Goal: Transaction & Acquisition: Obtain resource

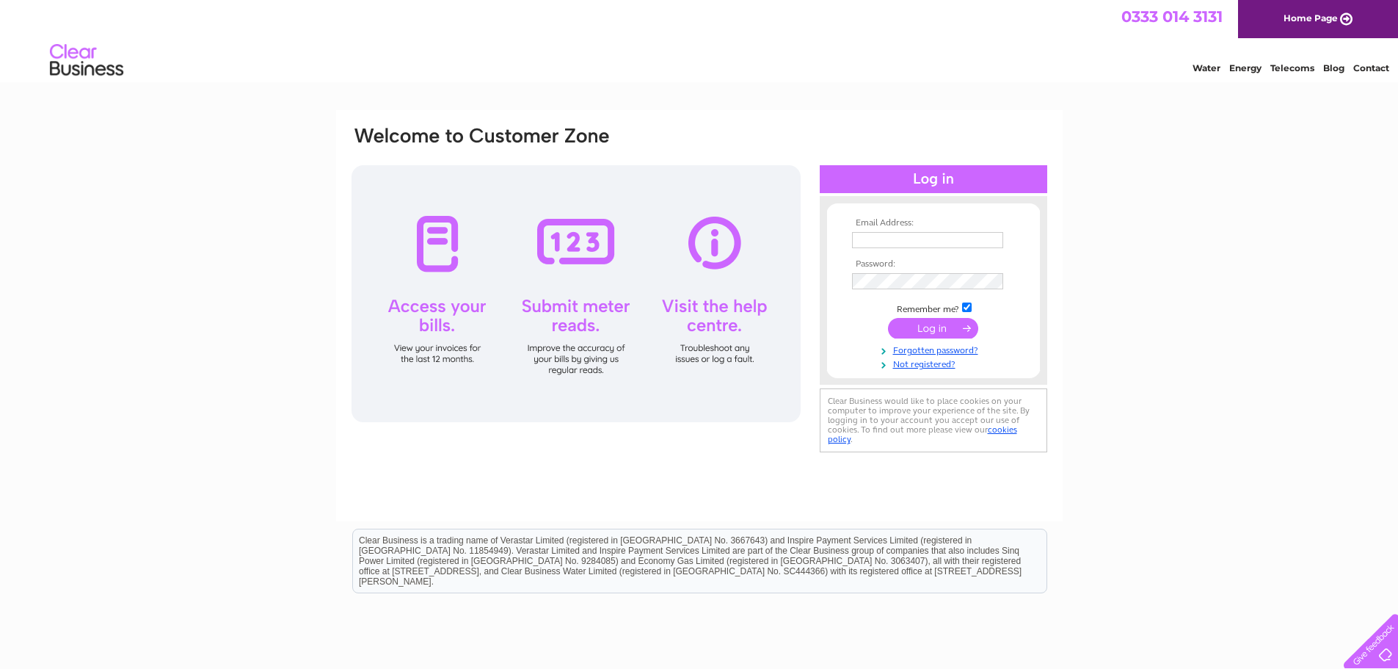
click at [882, 243] on input "text" at bounding box center [927, 240] width 151 height 16
type input "gailharris@abcmidlands.net"
click at [940, 327] on input "submit" at bounding box center [933, 329] width 90 height 21
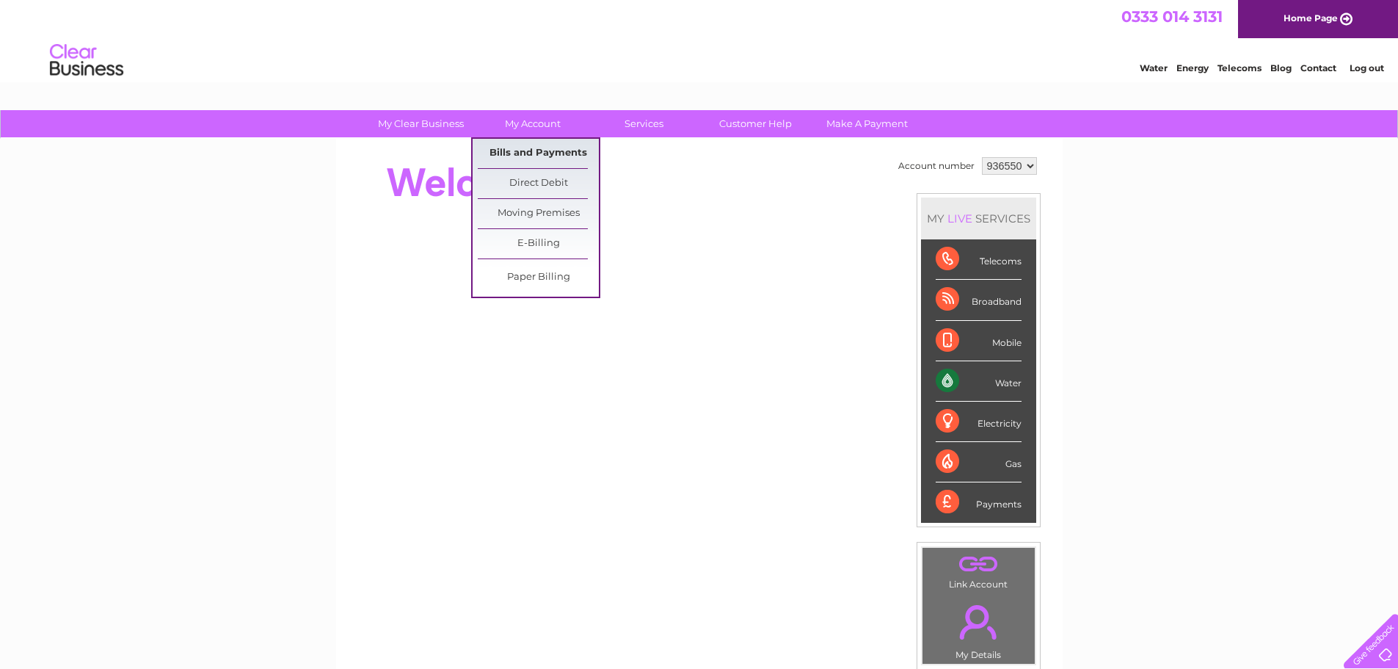
click at [519, 150] on link "Bills and Payments" at bounding box center [538, 153] width 121 height 29
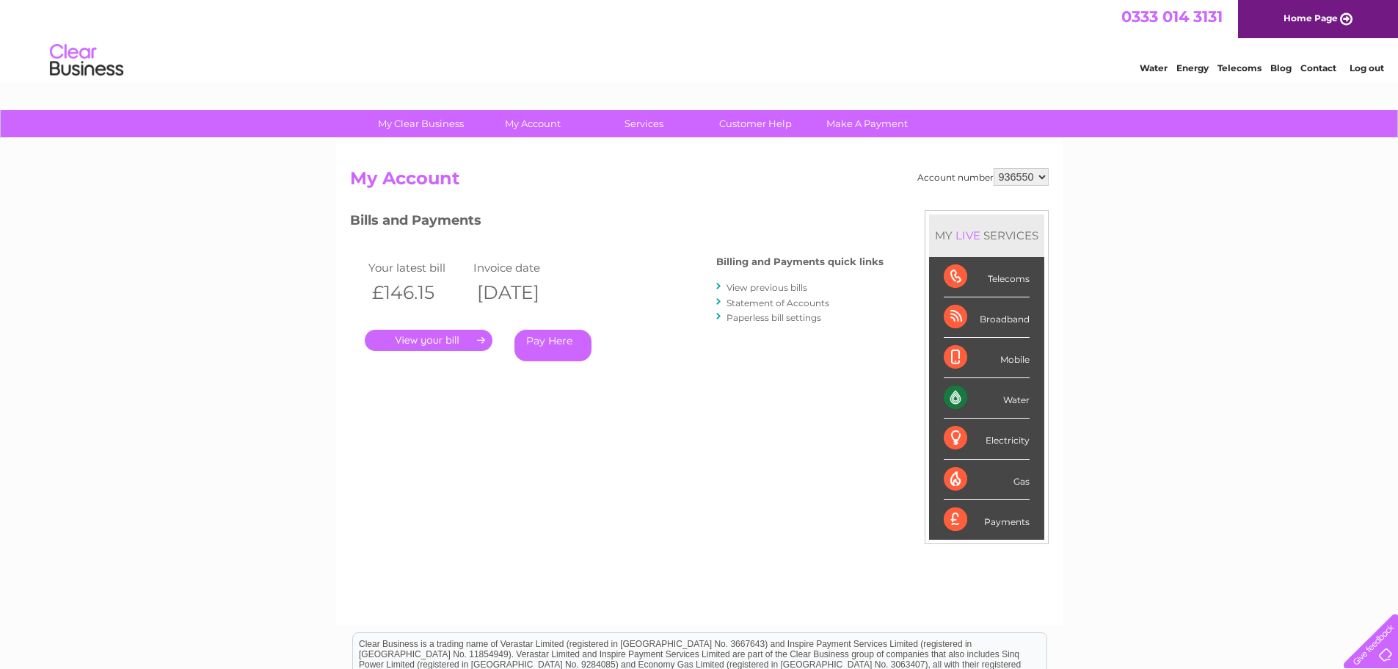
click at [410, 339] on link "." at bounding box center [429, 340] width 128 height 21
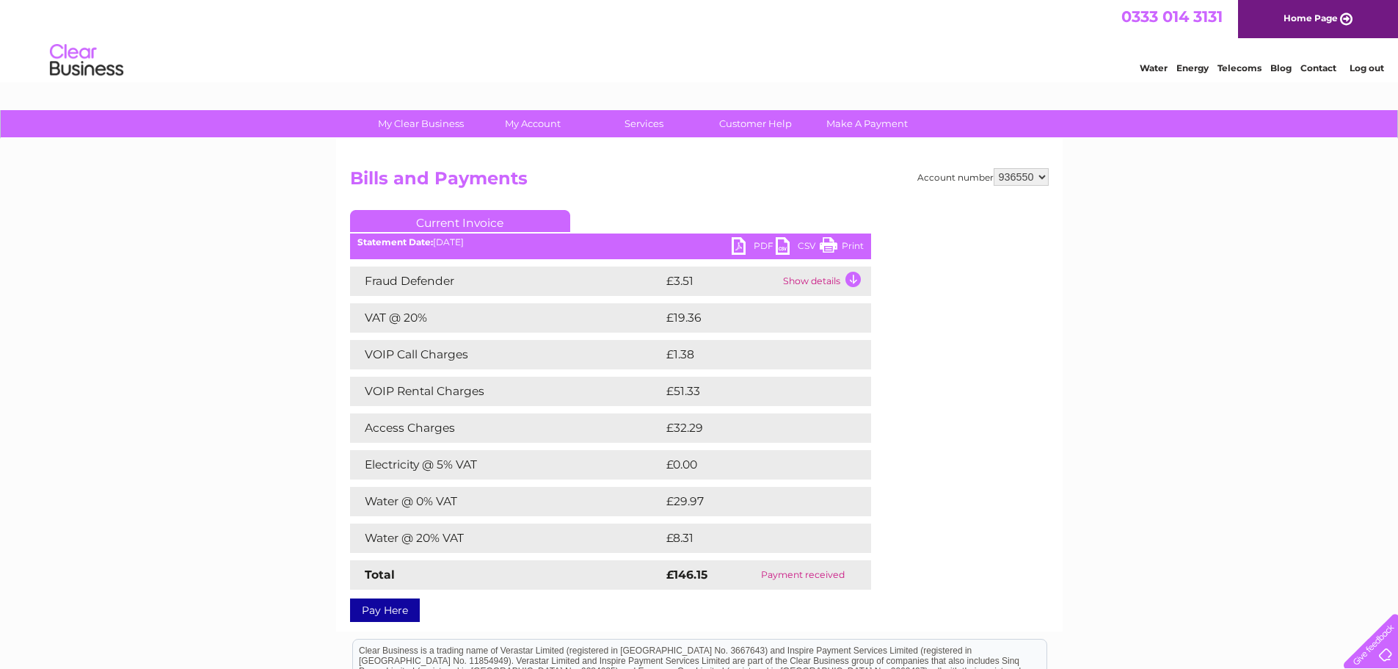
click at [741, 244] on link "PDF" at bounding box center [754, 247] width 44 height 21
